Goal: Information Seeking & Learning: Learn about a topic

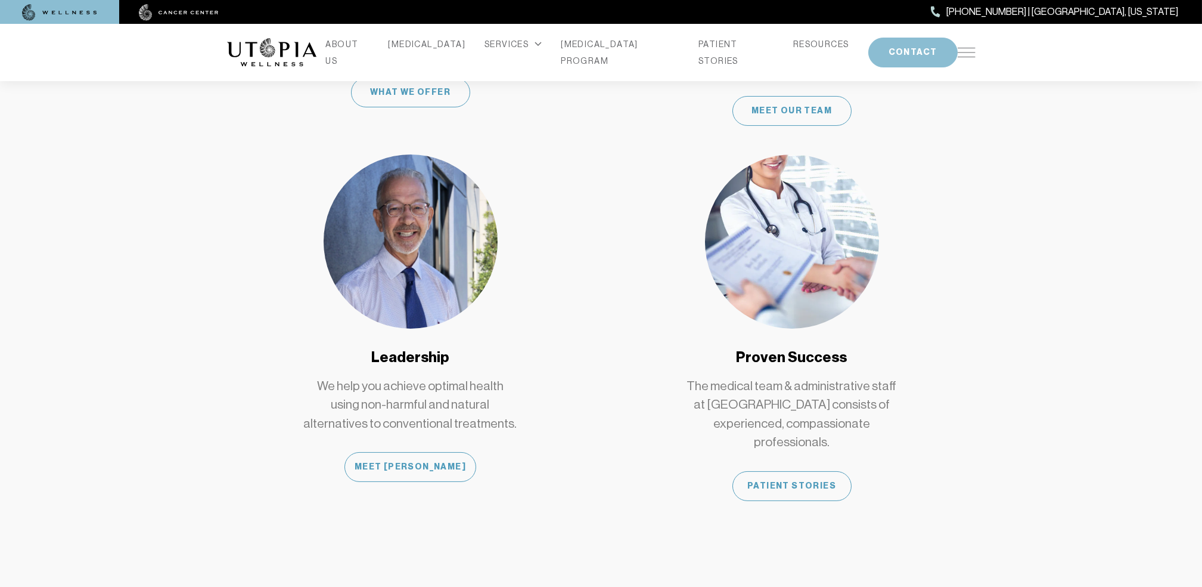
scroll to position [1033, 0]
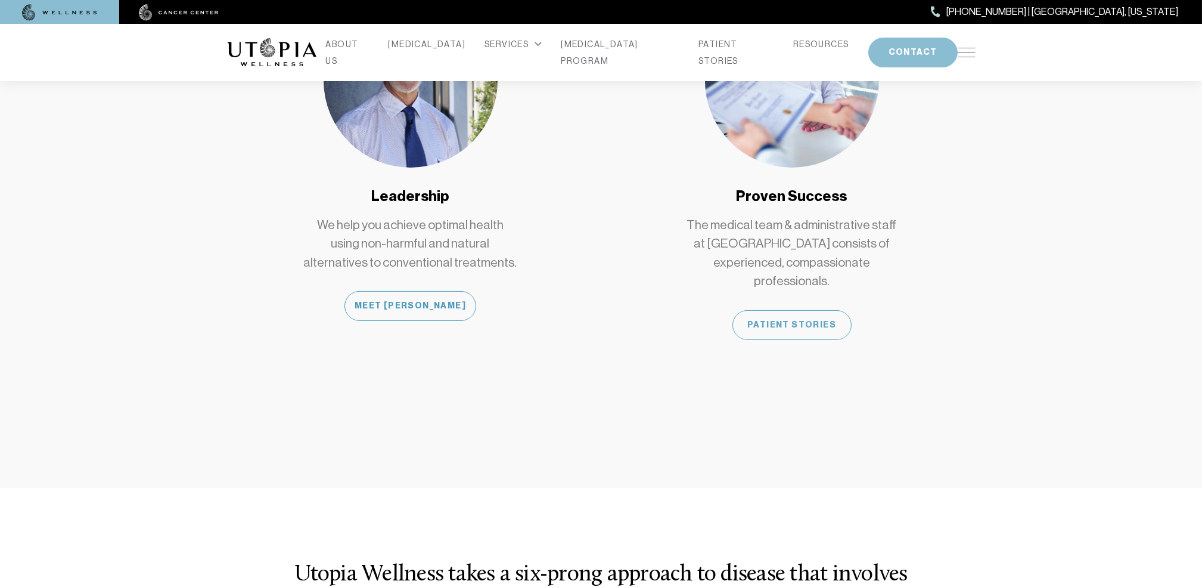
click at [806, 310] on div "Patient Stories" at bounding box center [792, 325] width 119 height 30
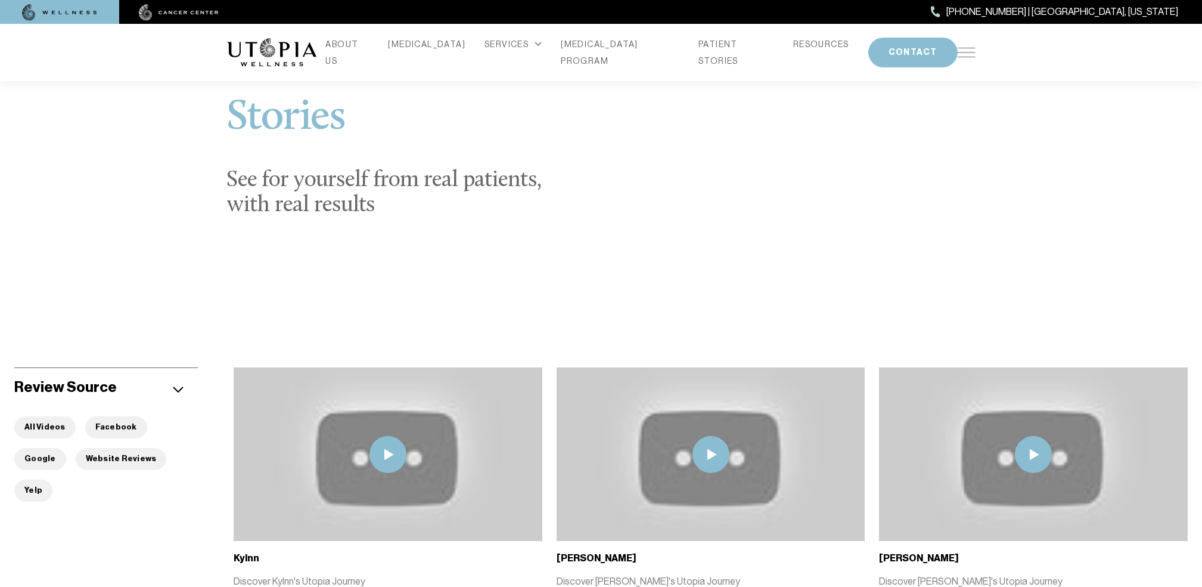
scroll to position [79, 0]
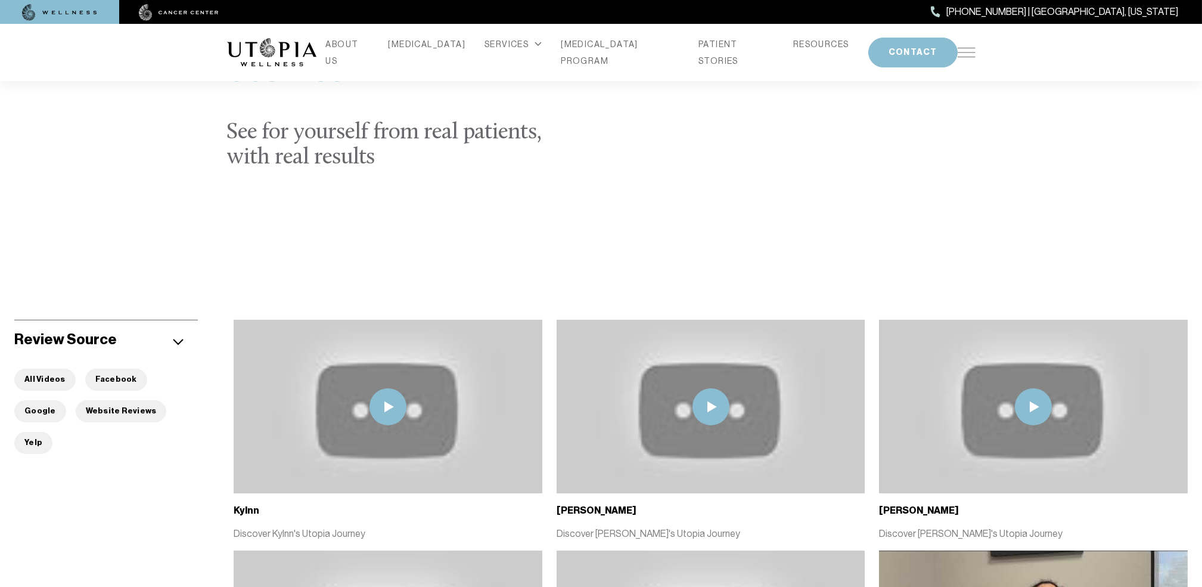
click at [393, 407] on img at bounding box center [388, 406] width 37 height 37
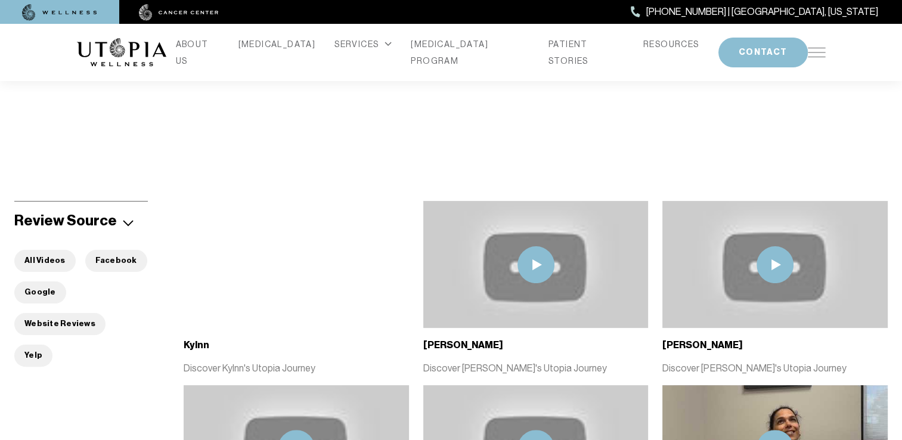
scroll to position [218, 0]
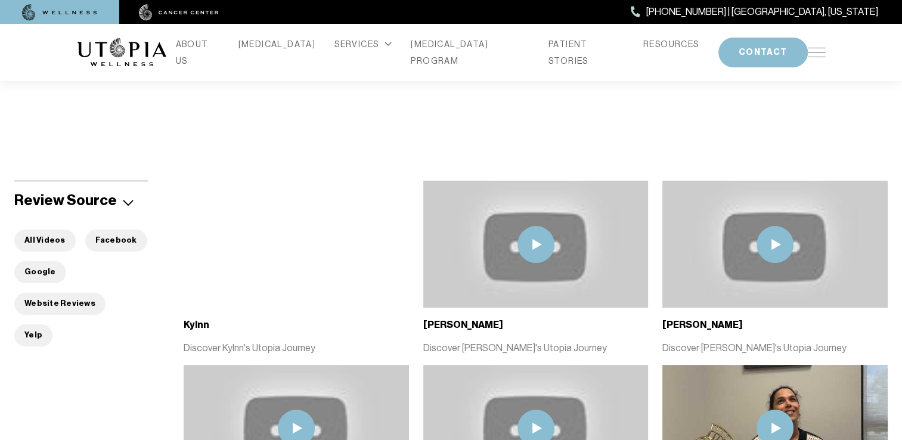
click at [543, 246] on img at bounding box center [535, 244] width 37 height 37
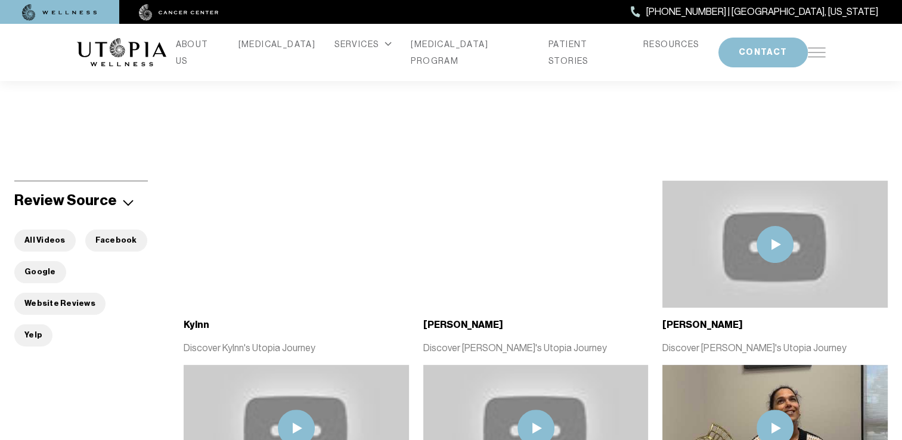
click at [776, 242] on img at bounding box center [775, 244] width 37 height 37
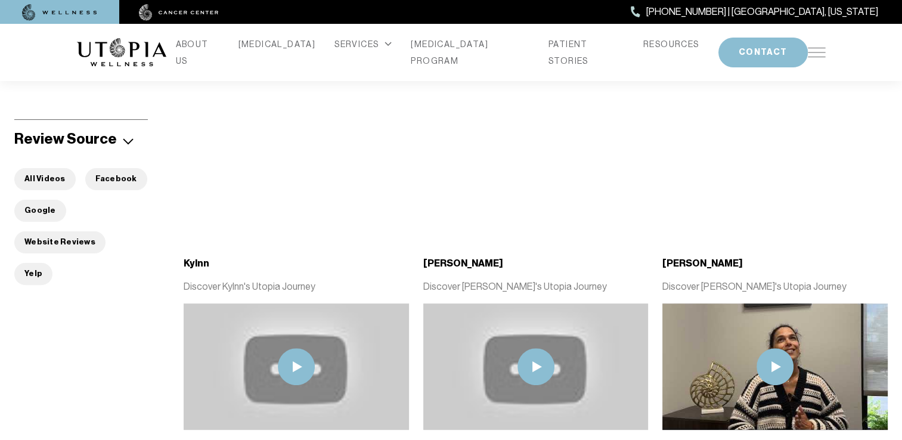
scroll to position [397, 0]
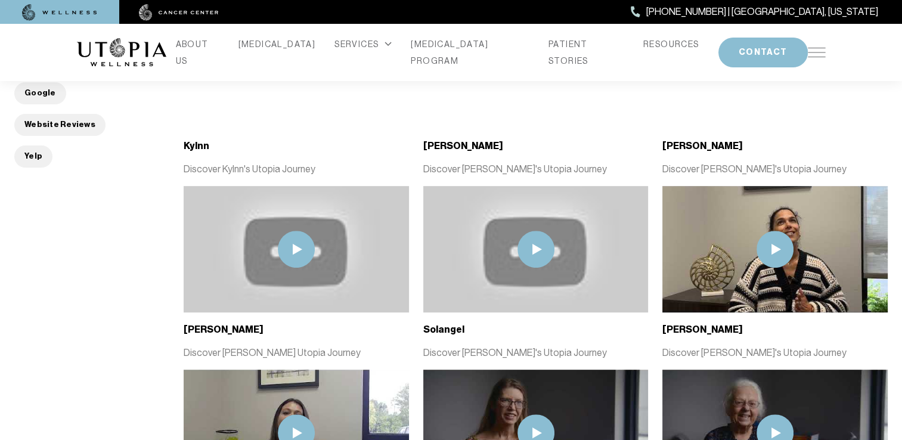
click at [303, 259] on img at bounding box center [296, 249] width 37 height 37
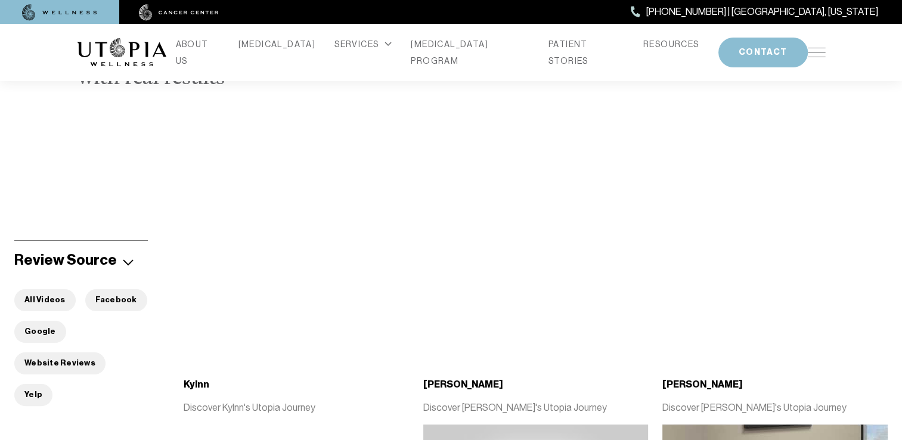
scroll to position [0, 0]
